Goal: Task Accomplishment & Management: Use online tool/utility

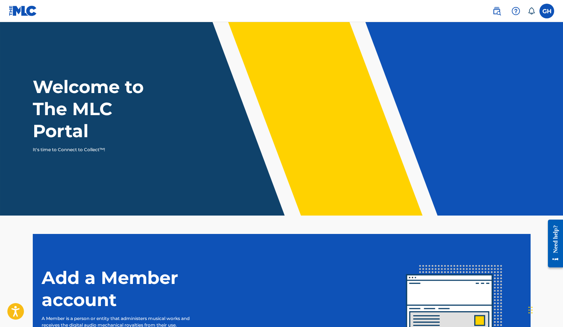
click at [545, 13] on label at bounding box center [546, 11] width 15 height 15
click at [546, 11] on input "GH [PERSON_NAME] [PERSON_NAME] [EMAIL_ADDRESS][DOMAIN_NAME] Notification Prefer…" at bounding box center [546, 11] width 0 height 0
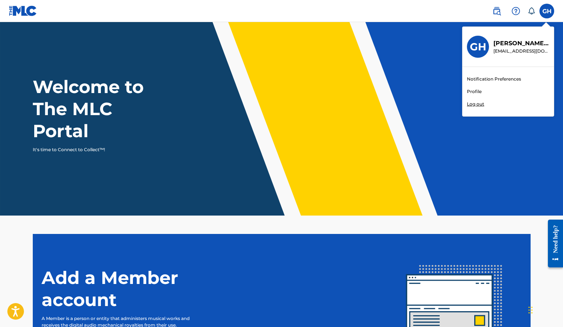
click at [479, 91] on link "Profile" at bounding box center [474, 91] width 15 height 7
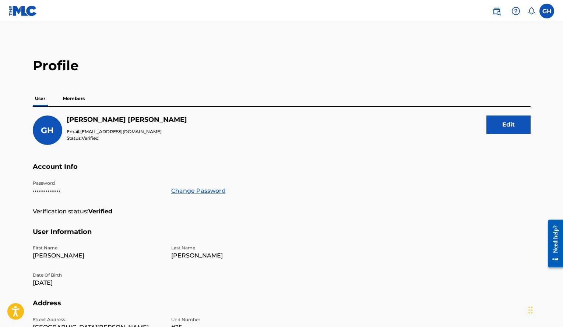
click at [78, 97] on p "Members" at bounding box center [74, 98] width 26 height 15
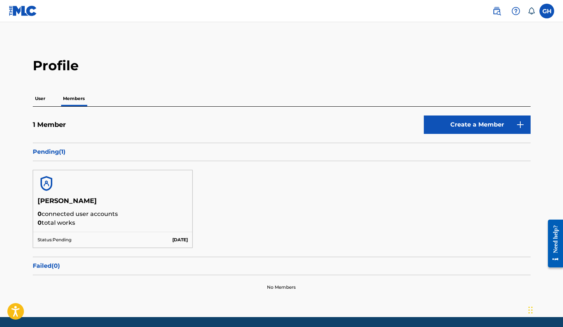
click at [543, 11] on label at bounding box center [546, 11] width 15 height 15
click at [546, 11] on input "GH [PERSON_NAME] [PERSON_NAME] [EMAIL_ADDRESS][DOMAIN_NAME] Notification Prefer…" at bounding box center [546, 11] width 0 height 0
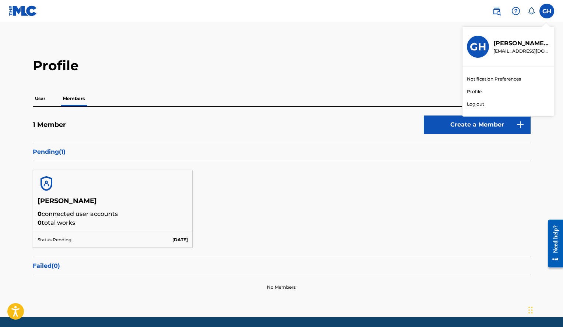
click at [475, 106] on p "Log out" at bounding box center [475, 104] width 17 height 7
click at [546, 11] on input "GH [PERSON_NAME] [PERSON_NAME] [EMAIL_ADDRESS][DOMAIN_NAME] Notification Prefer…" at bounding box center [546, 11] width 0 height 0
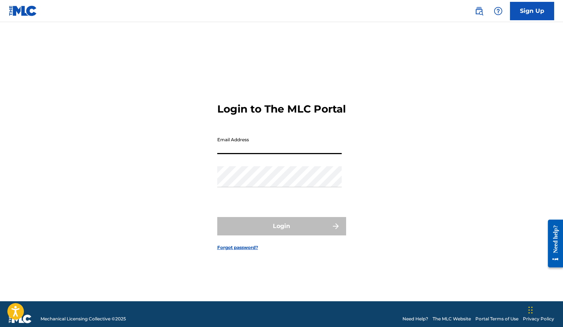
click at [254, 145] on input "Email Address" at bounding box center [279, 143] width 124 height 21
type input "[EMAIL_ADDRESS][DOMAIN_NAME]"
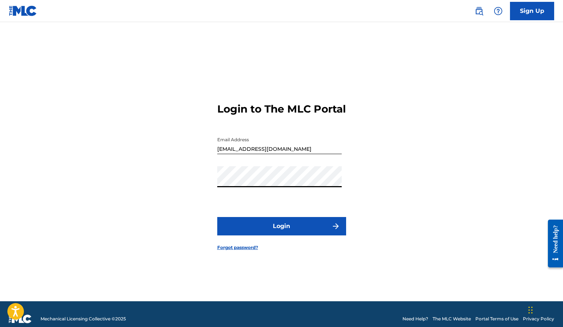
click at [217, 217] on button "Login" at bounding box center [281, 226] width 129 height 18
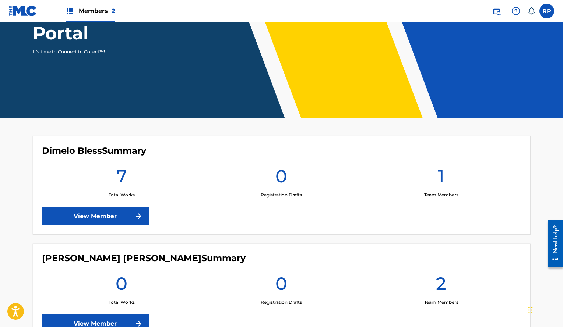
scroll to position [99, 0]
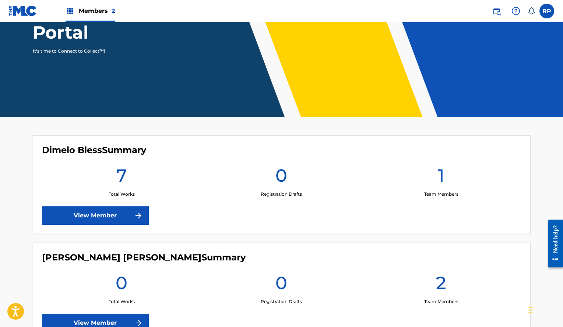
click at [127, 216] on link "View Member" at bounding box center [95, 215] width 107 height 18
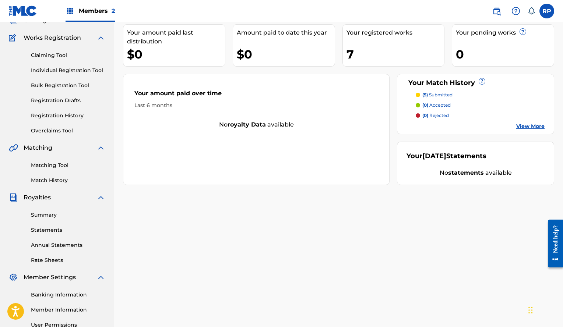
scroll to position [54, 0]
click at [58, 164] on link "Matching Tool" at bounding box center [68, 165] width 74 height 8
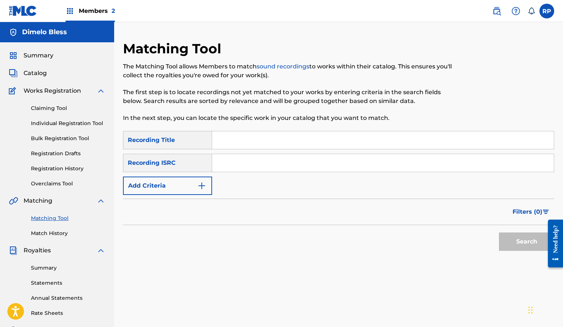
click at [232, 159] on input "Search Form" at bounding box center [382, 163] width 341 height 18
paste input "QZRP42156635"
click at [499, 233] on button "Search" at bounding box center [526, 242] width 55 height 18
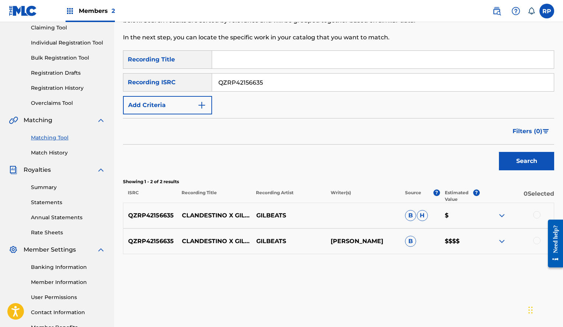
scroll to position [87, 0]
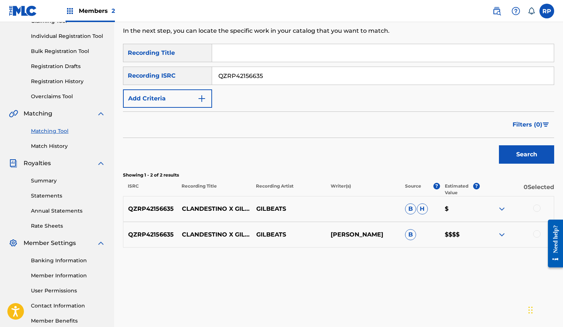
click at [283, 79] on input "QZRP42156635" at bounding box center [382, 76] width 341 height 18
paste input "6"
click at [499, 145] on button "Search" at bounding box center [526, 154] width 55 height 18
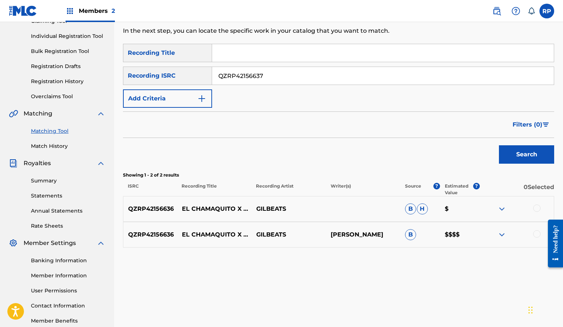
click at [499, 145] on button "Search" at bounding box center [526, 154] width 55 height 18
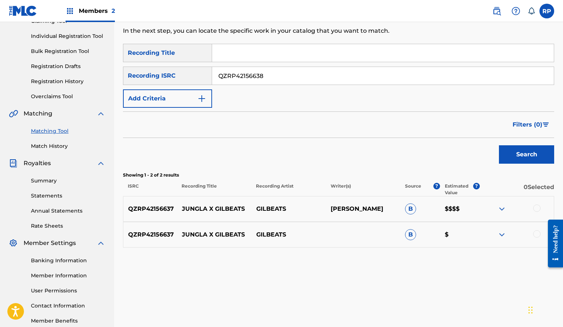
click at [499, 145] on button "Search" at bounding box center [526, 154] width 55 height 18
type input "QZRP42156640"
click at [499, 145] on button "Search" at bounding box center [526, 154] width 55 height 18
